Goal: Transaction & Acquisition: Purchase product/service

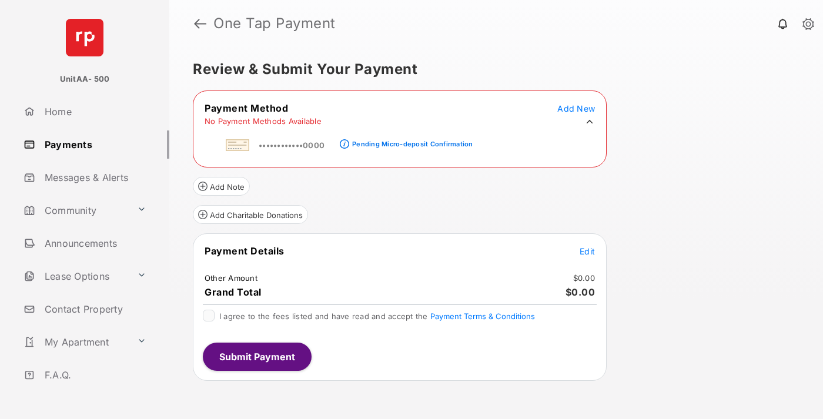
click at [410, 140] on div "Pending Micro-deposit Confirmation" at bounding box center [412, 144] width 120 height 8
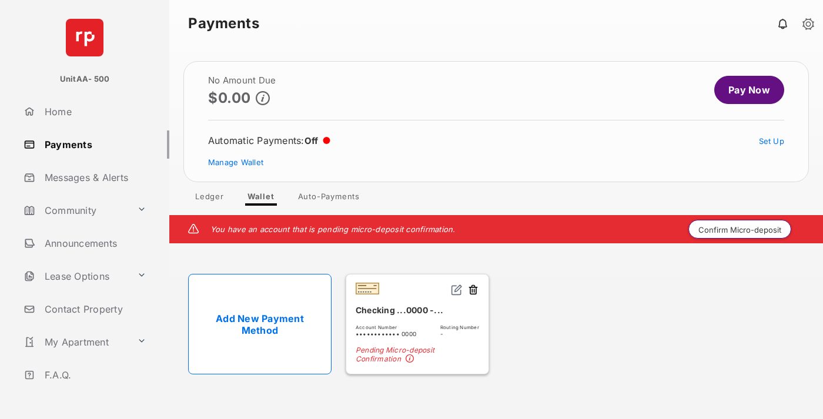
click at [740, 229] on button "Confirm Micro-deposit" at bounding box center [739, 229] width 103 height 19
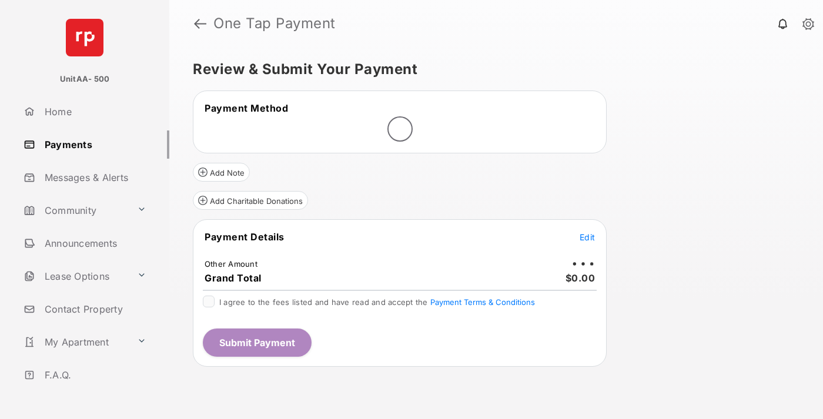
click at [587, 237] on span "Edit" at bounding box center [586, 237] width 15 height 10
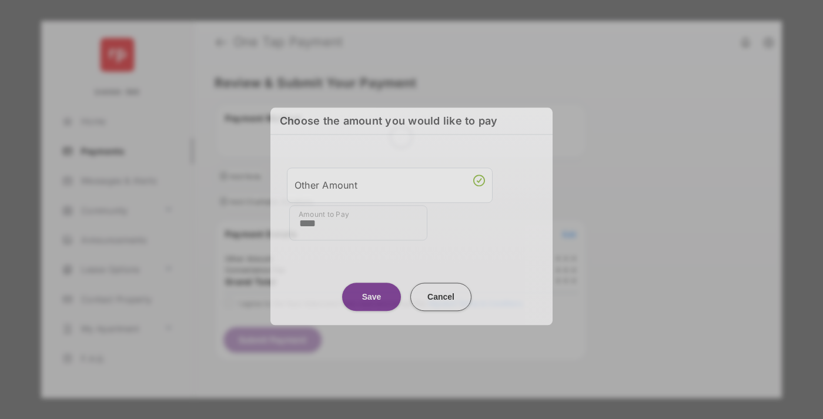
type input "****"
click at [371, 293] on button "Save" at bounding box center [371, 297] width 59 height 28
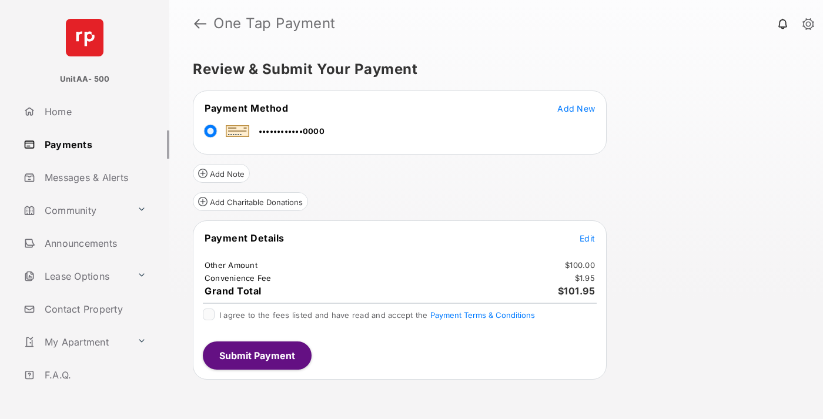
click at [587, 238] on span "Edit" at bounding box center [586, 238] width 15 height 10
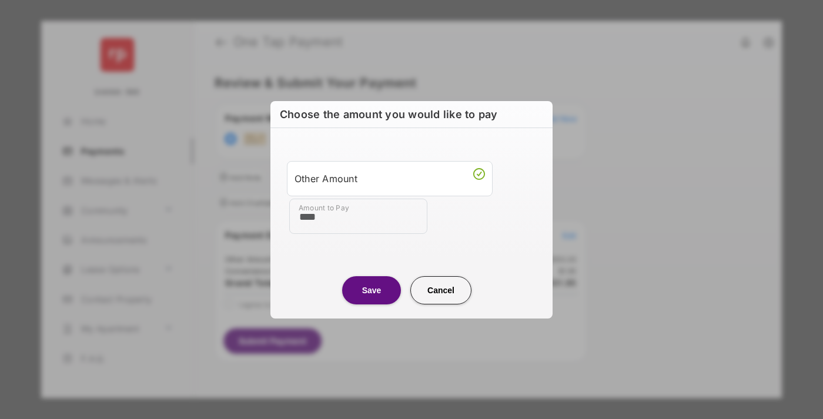
click at [371, 290] on button "Save" at bounding box center [371, 290] width 59 height 28
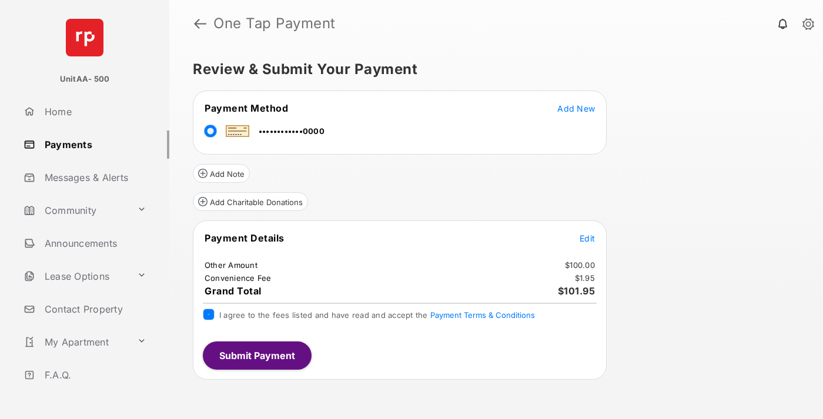
click at [256, 355] on button "Submit Payment" at bounding box center [257, 355] width 109 height 28
